Goal: Task Accomplishment & Management: Complete application form

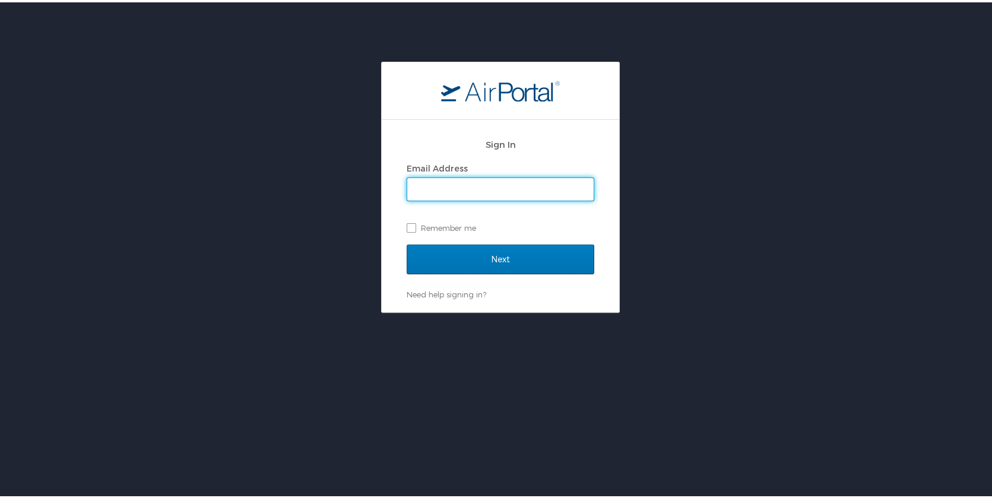
click at [438, 186] on input "Email Address" at bounding box center [500, 187] width 186 height 23
click at [477, 189] on input "Email Address" at bounding box center [500, 187] width 186 height 23
type input "S"
type input "ShipMyShit123!"
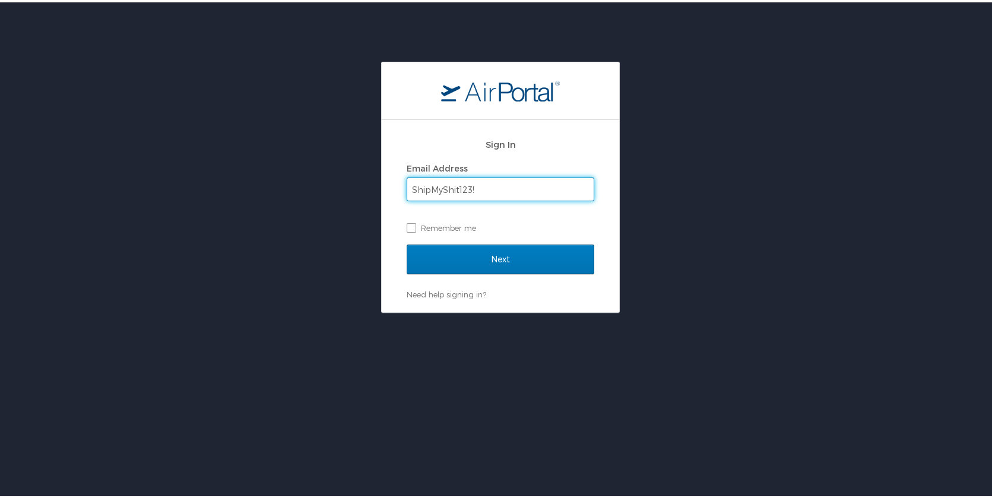
click at [407, 242] on input "Next" at bounding box center [501, 257] width 188 height 30
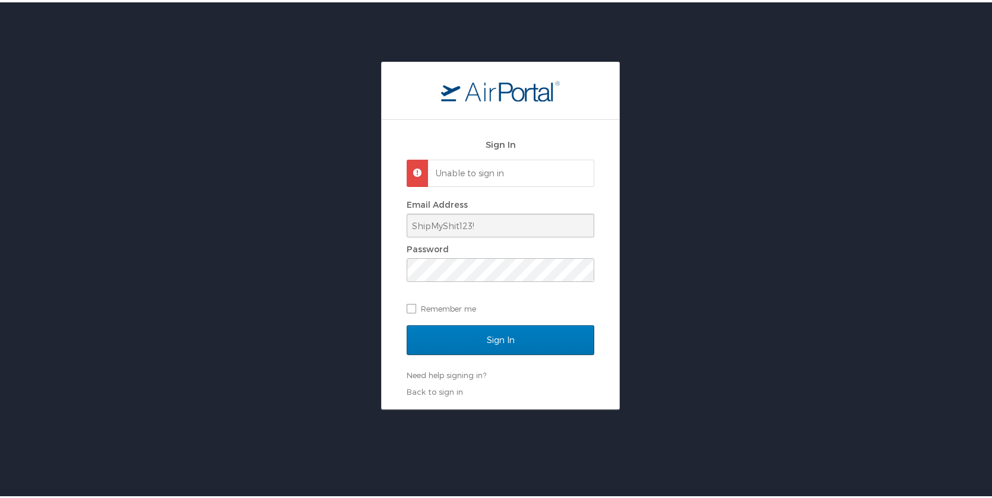
click at [386, 228] on div "Sign In Unable to sign in Email Address ShipMyShit123! Password Remember me Sig…" at bounding box center [501, 262] width 238 height 289
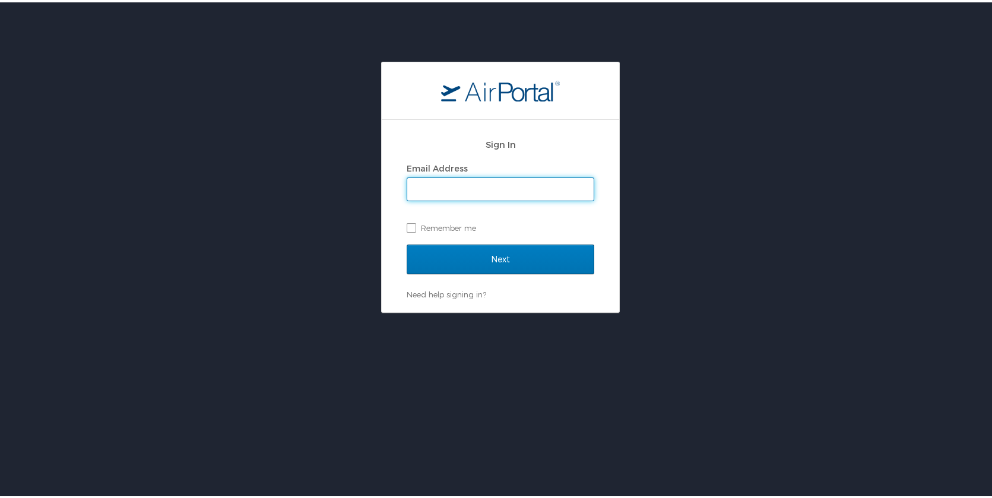
type input "e"
type input "esther.jaffa@shipmonk.com"
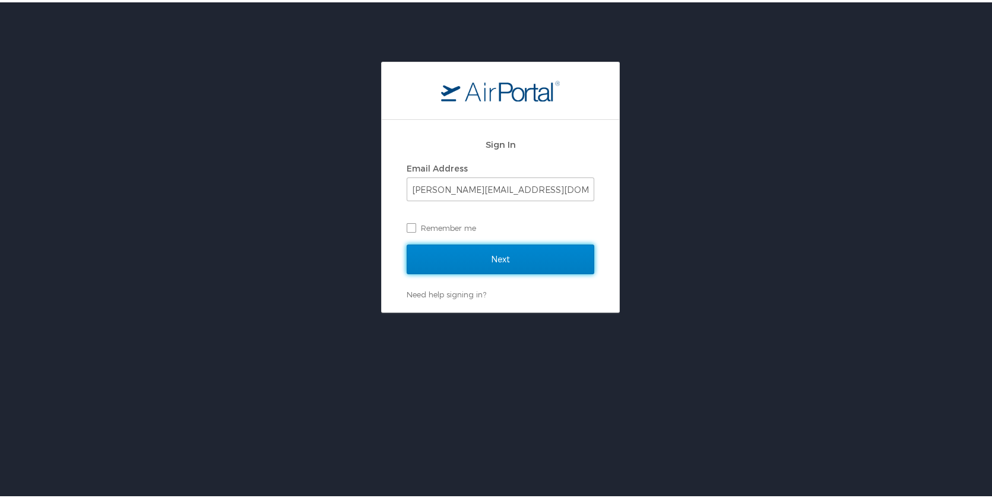
click at [467, 246] on input "Next" at bounding box center [501, 257] width 188 height 30
